Goal: Information Seeking & Learning: Learn about a topic

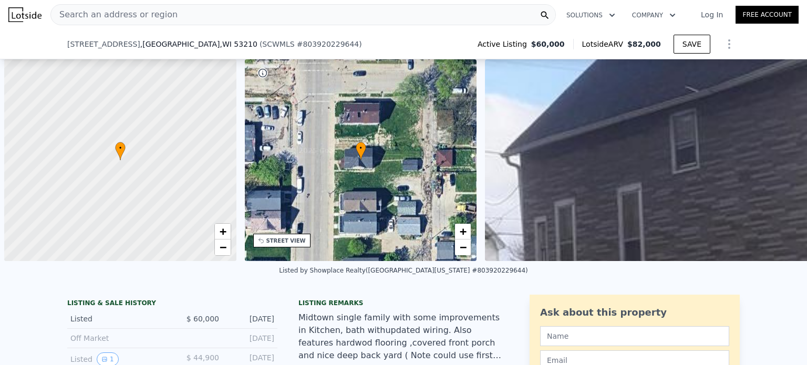
scroll to position [0, 370]
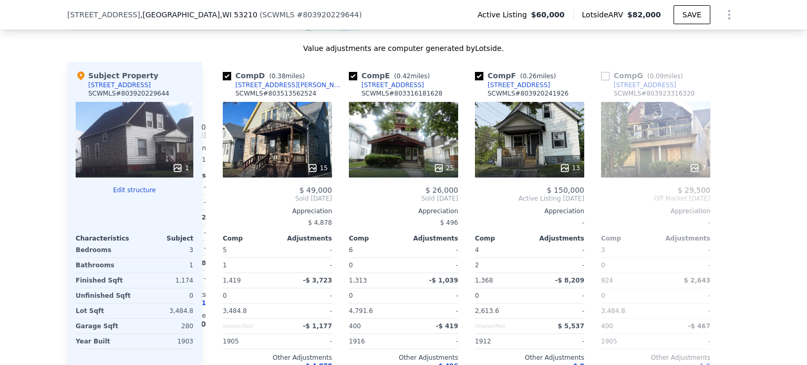
click at [39, 59] on div "We found 7 sales that match your search Listings provided by South Central [US_…" at bounding box center [403, 117] width 807 height 602
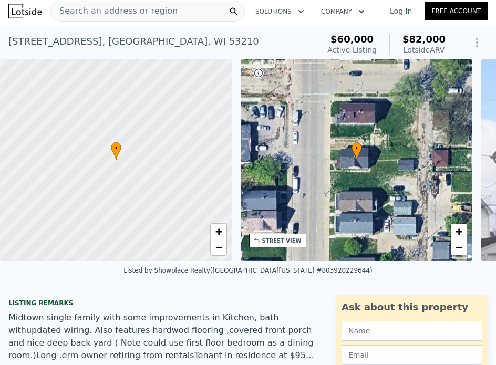
scroll to position [0, 0]
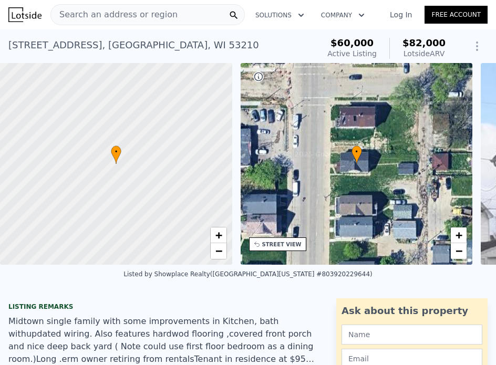
click at [112, 13] on span "Search an address or region" at bounding box center [114, 14] width 127 height 13
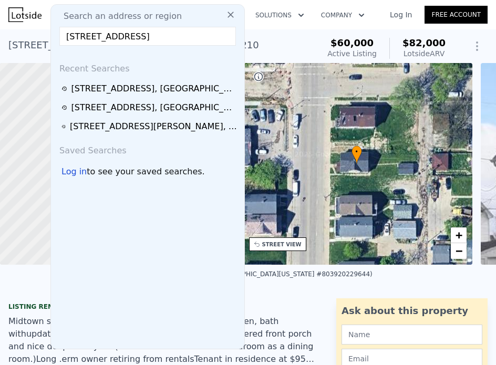
scroll to position [0, 17]
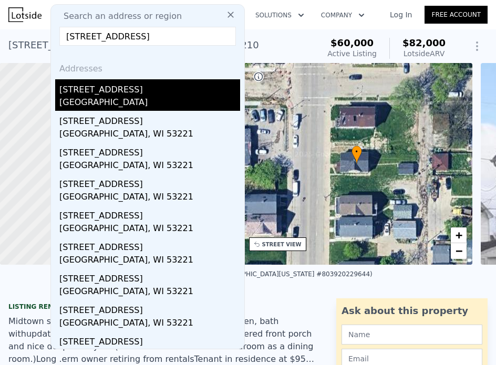
type input "[STREET_ADDRESS]"
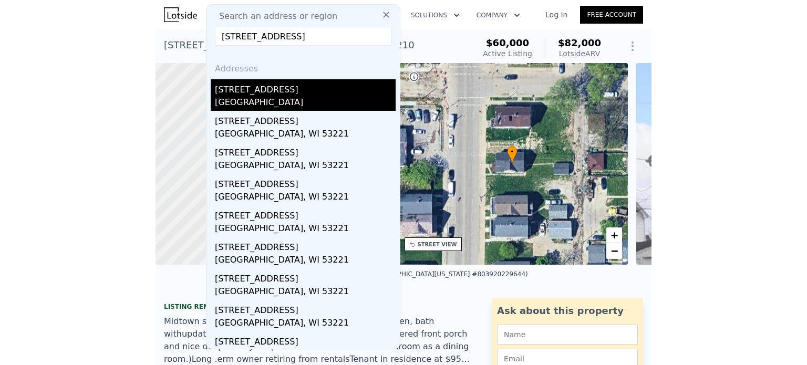
scroll to position [0, 0]
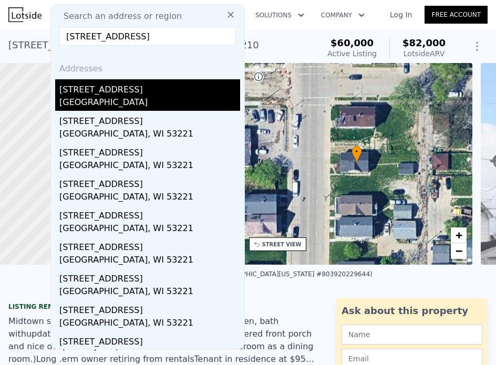
click at [86, 94] on div "[STREET_ADDRESS]" at bounding box center [149, 87] width 181 height 17
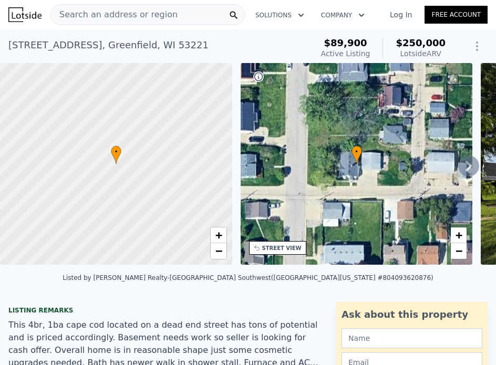
click at [273, 250] on div "STREET VIEW" at bounding box center [281, 248] width 39 height 8
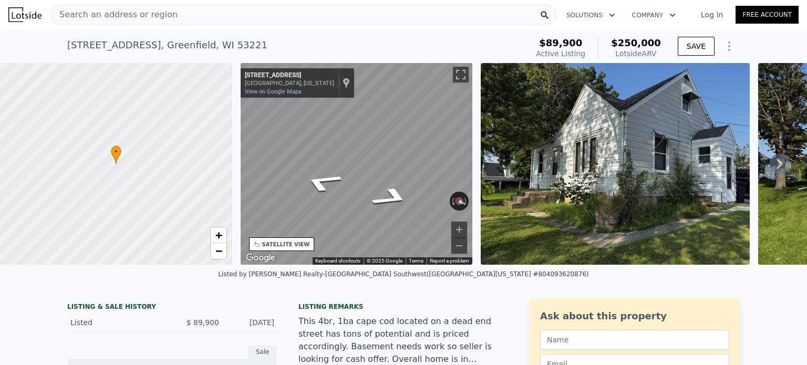
click at [772, 165] on icon at bounding box center [779, 163] width 21 height 21
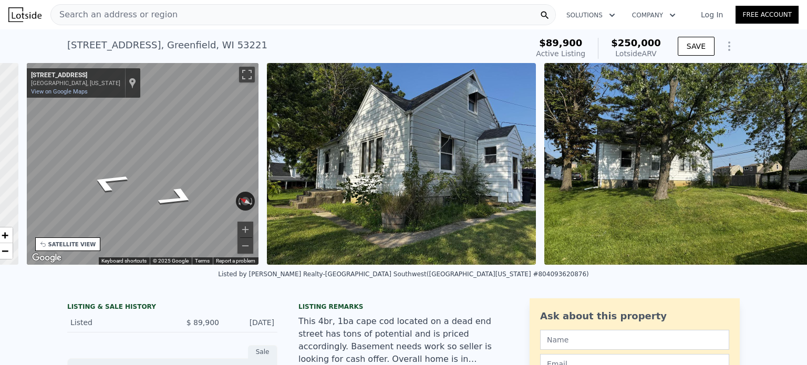
scroll to position [0, 236]
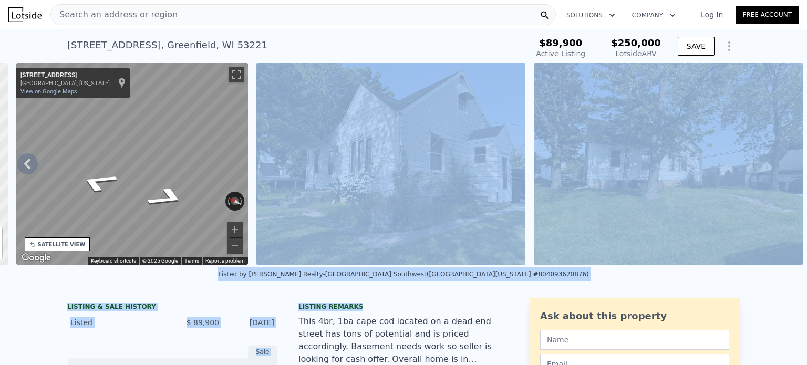
drag, startPoint x: 452, startPoint y: 302, endPoint x: 458, endPoint y: 260, distance: 42.4
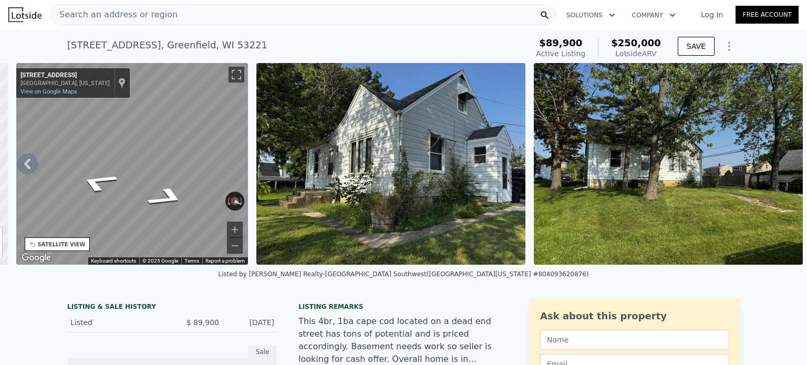
click at [578, 323] on div "Ask about this property" at bounding box center [634, 316] width 189 height 15
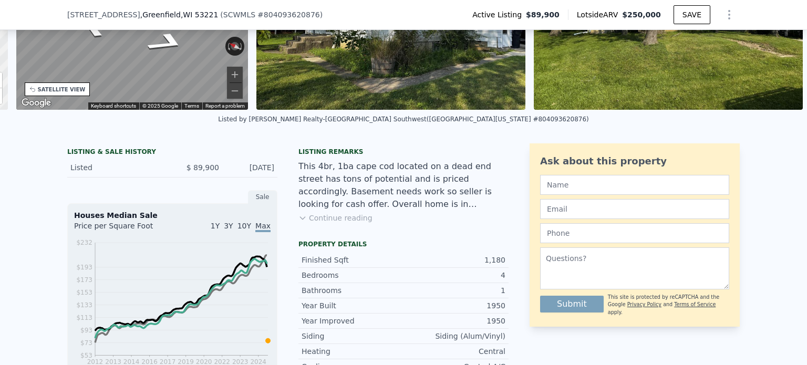
scroll to position [206, 0]
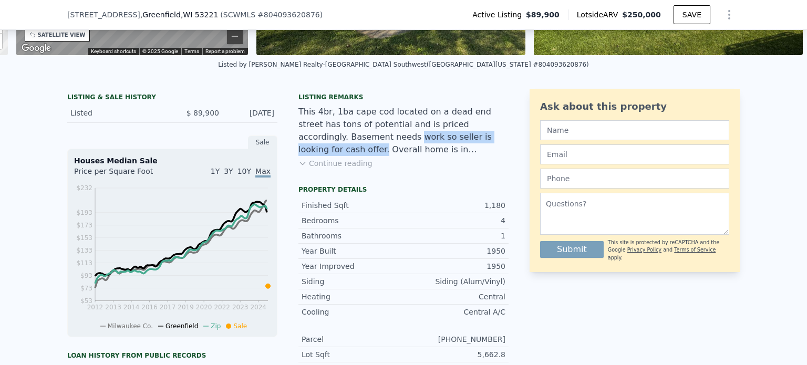
drag, startPoint x: 294, startPoint y: 146, endPoint x: 426, endPoint y: 142, distance: 132.4
click at [426, 141] on div "This 4br, 1ba cape cod located on a dead end street has tons of potential and i…" at bounding box center [403, 131] width 210 height 50
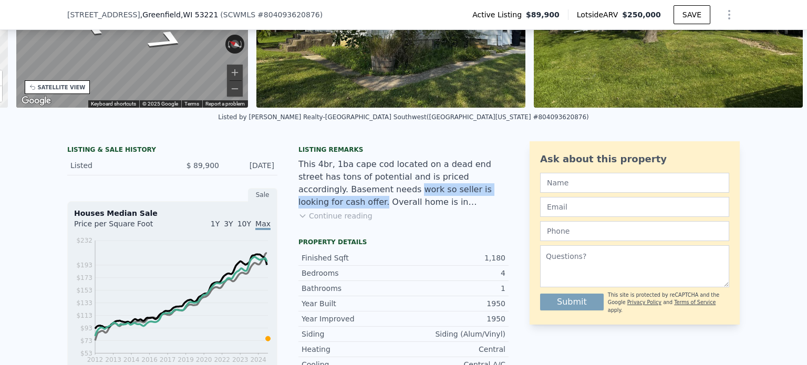
click at [298, 220] on icon at bounding box center [302, 216] width 8 height 8
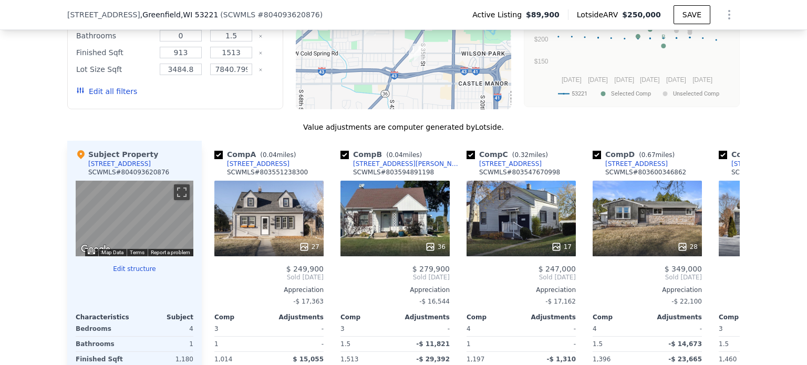
scroll to position [941, 0]
